Goal: Information Seeking & Learning: Learn about a topic

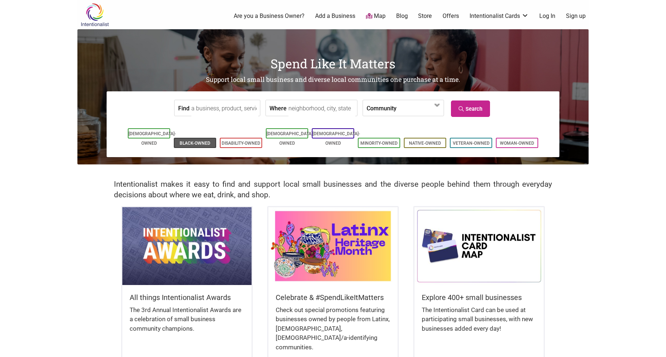
click at [184, 140] on link "Black-Owned" at bounding box center [195, 142] width 31 height 5
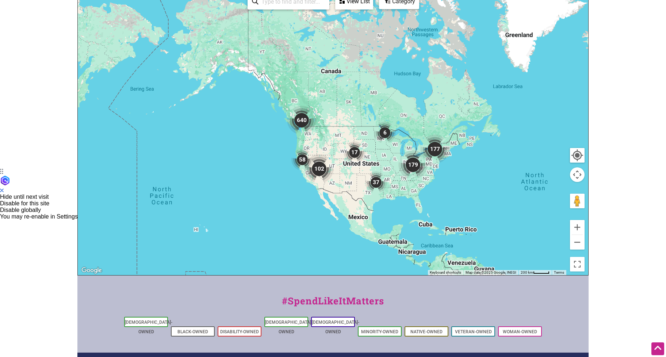
scroll to position [219, 0]
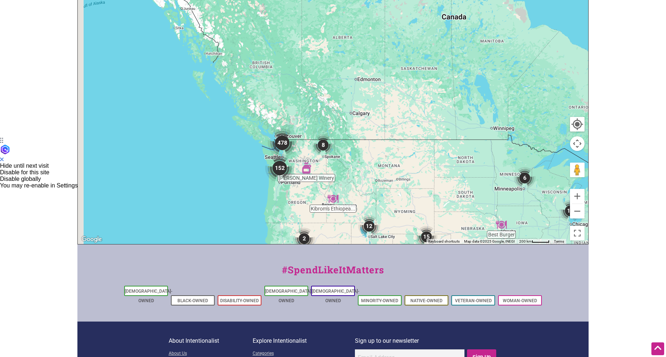
drag, startPoint x: 258, startPoint y: 53, endPoint x: 419, endPoint y: 219, distance: 231.0
click at [419, 219] on div at bounding box center [333, 102] width 510 height 284
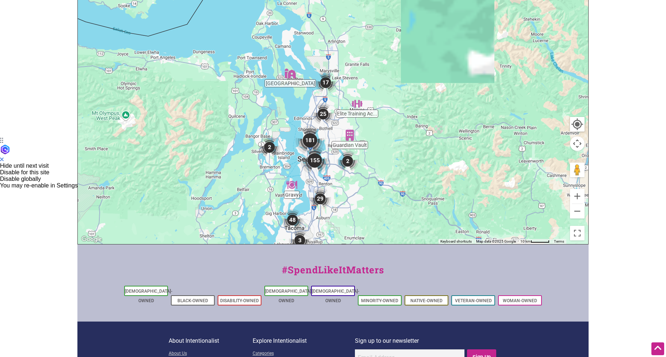
drag, startPoint x: 271, startPoint y: 105, endPoint x: 343, endPoint y: 211, distance: 127.3
click at [343, 211] on div at bounding box center [333, 102] width 510 height 284
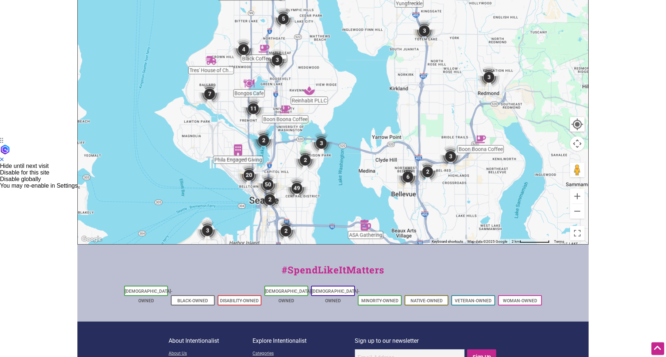
scroll to position [146, 0]
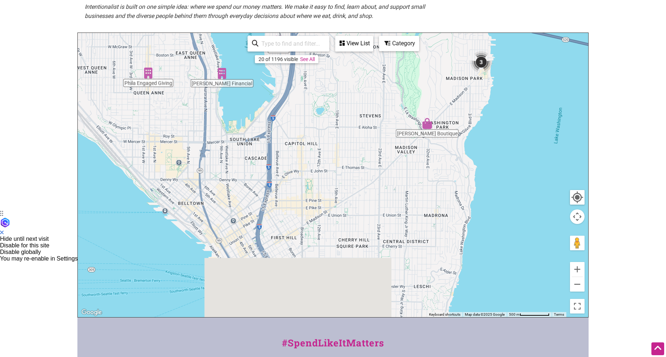
drag, startPoint x: 294, startPoint y: 253, endPoint x: 304, endPoint y: 55, distance: 198.0
click at [304, 56] on div "The Ride Emry Boutique Dr. Lisa A. Price... Gresham Financial My Time for Massa…" at bounding box center [333, 175] width 510 height 284
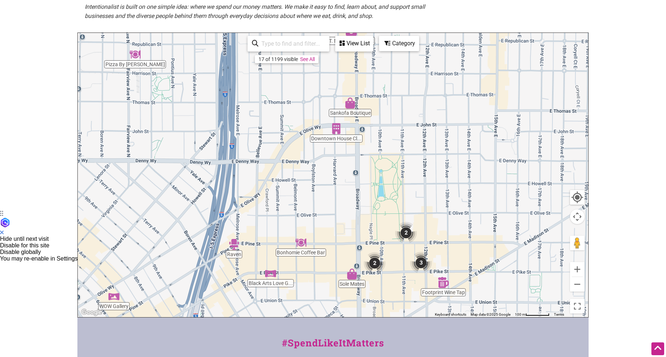
click at [351, 109] on div at bounding box center [333, 175] width 510 height 284
click at [351, 105] on img "Sankofa Boutique" at bounding box center [349, 102] width 11 height 11
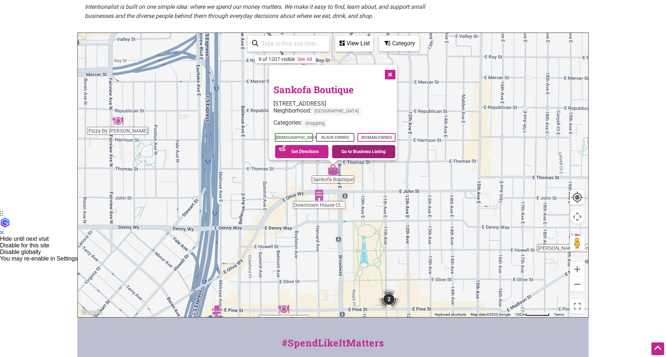
click at [361, 146] on link "Go to Business Listing" at bounding box center [363, 151] width 63 height 13
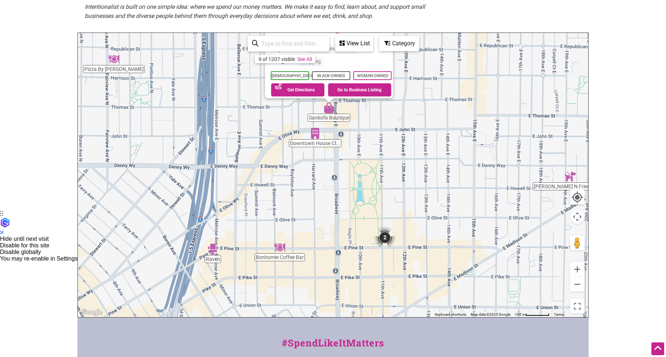
drag, startPoint x: 374, startPoint y: 227, endPoint x: 371, endPoint y: 163, distance: 63.2
click at [371, 163] on div "To navigate, press the arrow keys. Sankofa Boutique 219 Broadway E, Seattle, WA…" at bounding box center [333, 175] width 510 height 284
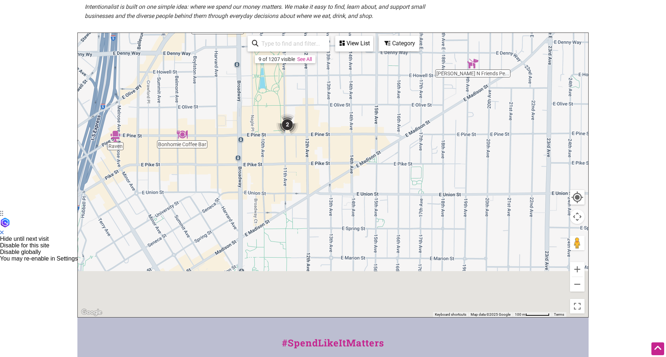
drag, startPoint x: 361, startPoint y: 250, endPoint x: 264, endPoint y: 67, distance: 206.8
click at [264, 68] on div "To navigate, press the arrow keys. Sankofa Boutique 219 Broadway E, Seattle, WA…" at bounding box center [333, 175] width 510 height 284
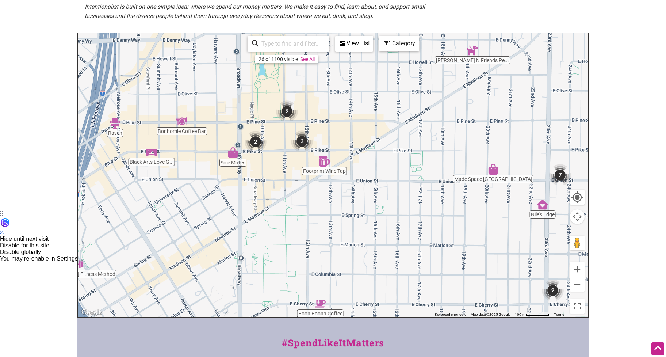
click at [149, 153] on img "Black Arts Love Gallery and Marketplace" at bounding box center [151, 151] width 11 height 11
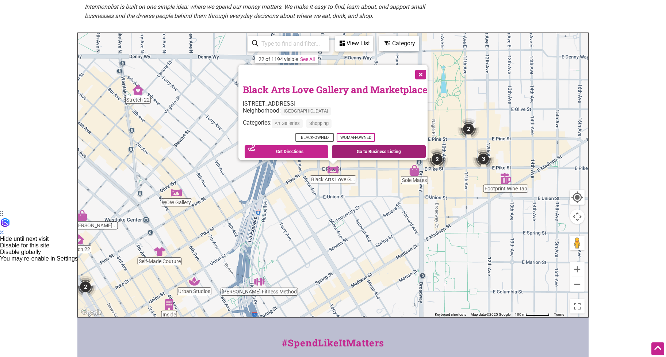
click at [371, 147] on link "Go to Business Listing" at bounding box center [379, 151] width 94 height 13
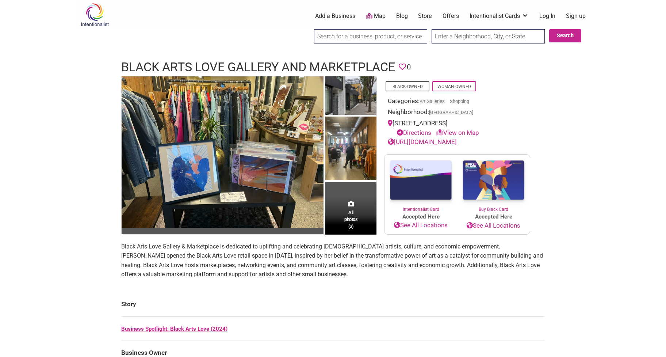
click at [635, 68] on body "× Menu 0 Add a Business Map Blog Store Offers Intentionalist Cards Buy Black Ca…" at bounding box center [333, 178] width 666 height 357
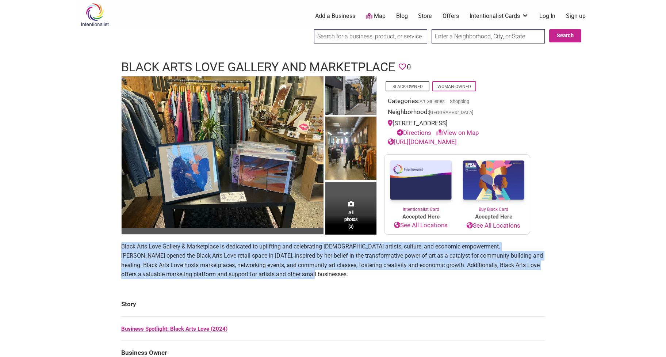
drag, startPoint x: 277, startPoint y: 277, endPoint x: 108, endPoint y: 237, distance: 174.3
click at [108, 237] on div "Intentionalist Spend like it matters 0 Add a Business Map Blog Store Offers Int…" at bounding box center [332, 328] width 511 height 656
copy p "Black Arts Love Gallery & Marketplace is dedicated to uplifting and celebrating…"
click at [305, 281] on section "Black Arts Love Gallery & Marketplace is dedicated to uplifting and celebrating…" at bounding box center [332, 263] width 423 height 43
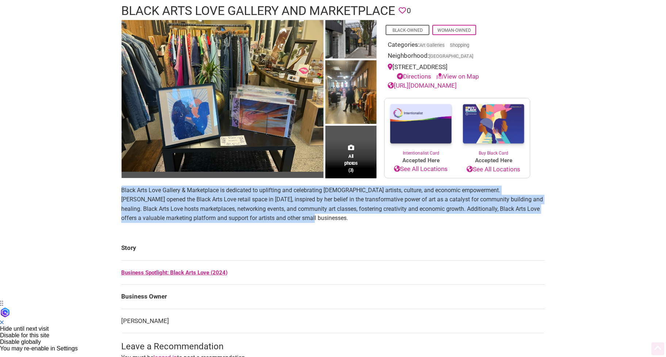
scroll to position [146, 0]
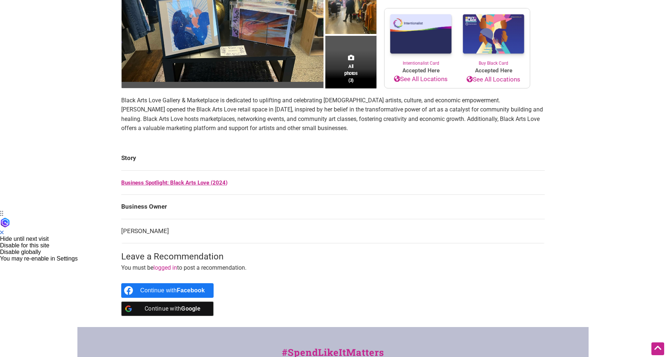
click at [416, 214] on td "Business Owner" at bounding box center [332, 206] width 423 height 24
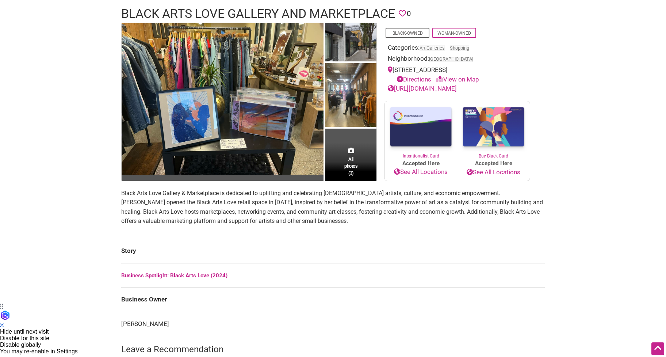
scroll to position [0, 0]
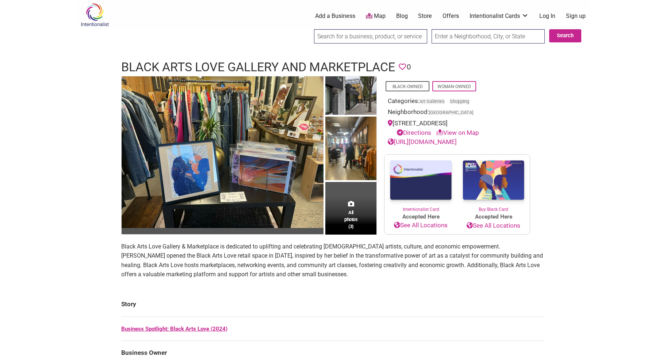
drag, startPoint x: 485, startPoint y: 121, endPoint x: 391, endPoint y: 125, distance: 94.2
click at [391, 125] on div "[STREET_ADDRESS] Directions View on Map" at bounding box center [457, 128] width 139 height 19
copy div "[STREET_ADDRESS]"
click at [92, 224] on div "Intentionalist Spend like it matters 0 Add a Business Map Blog Store Offers Int…" at bounding box center [332, 328] width 511 height 656
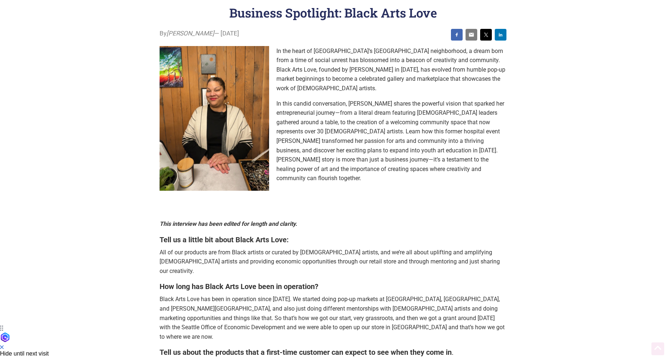
scroll to position [109, 0]
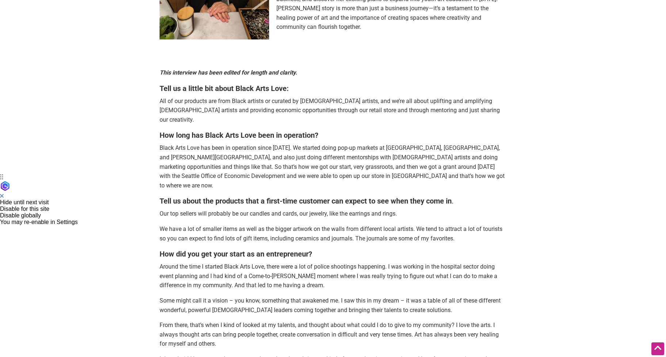
scroll to position [0, 0]
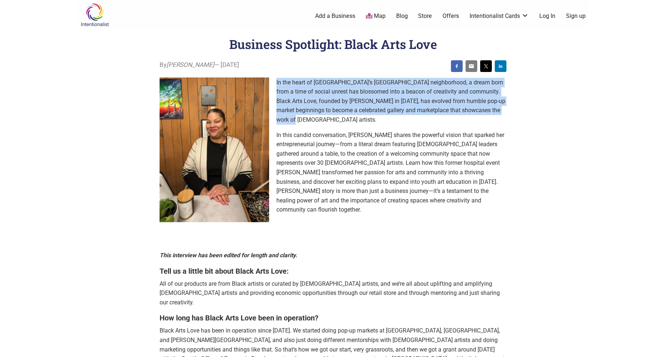
drag, startPoint x: 300, startPoint y: 119, endPoint x: 256, endPoint y: 76, distance: 61.7
copy p "In the heart of [GEOGRAPHIC_DATA]’s [GEOGRAPHIC_DATA] neighborhood, a dream bor…"
